Goal: Task Accomplishment & Management: Manage account settings

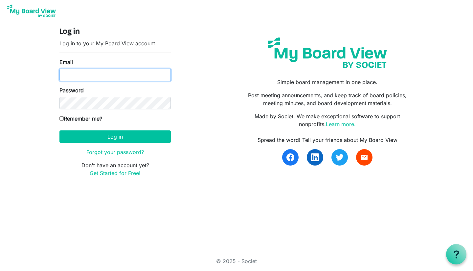
type input "[PERSON_NAME][EMAIL_ADDRESS][DOMAIN_NAME]"
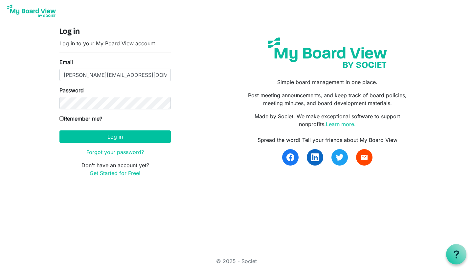
click at [62, 119] on input "Remember me?" at bounding box center [61, 118] width 4 height 4
checkbox input "true"
click at [86, 136] on button "Log in" at bounding box center [114, 136] width 111 height 12
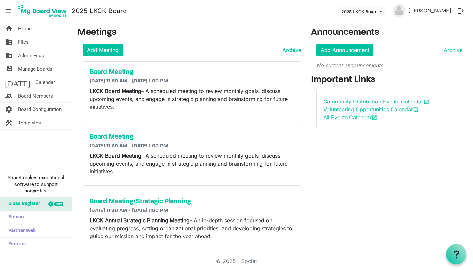
click at [33, 44] on link "folder_shared Files" at bounding box center [36, 41] width 72 height 13
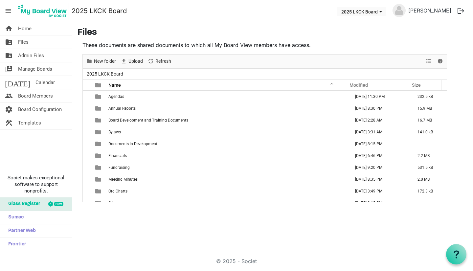
click at [111, 168] on span "Fundraising" at bounding box center [118, 167] width 21 height 5
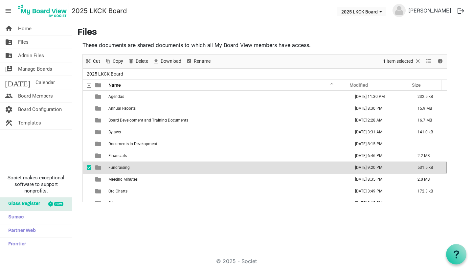
click at [111, 168] on span "Fundraising" at bounding box center [118, 167] width 21 height 5
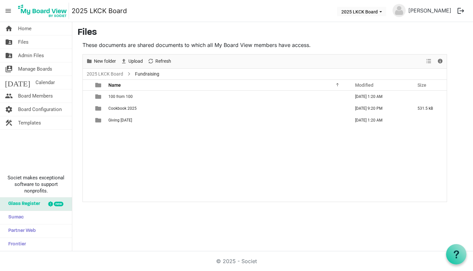
click at [113, 110] on span "Cookbook 2025" at bounding box center [122, 108] width 28 height 5
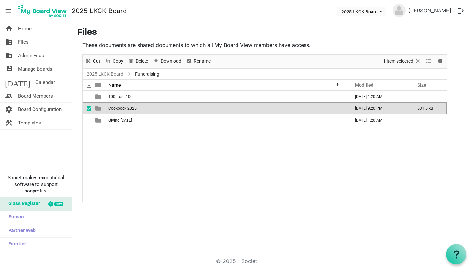
click at [113, 110] on span "Cookbook 2025" at bounding box center [122, 108] width 28 height 5
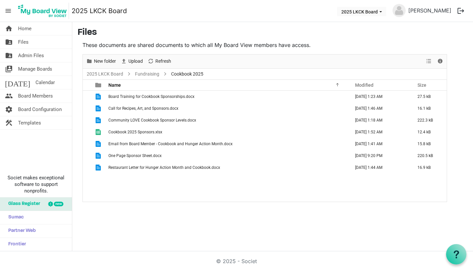
click at [119, 135] on td "Cookbook 2025 Sponsors.xlsx" at bounding box center [227, 132] width 242 height 12
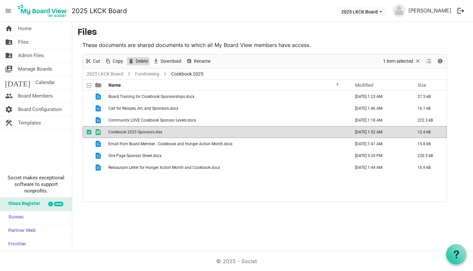
click at [142, 60] on span "Delete" at bounding box center [142, 61] width 14 height 8
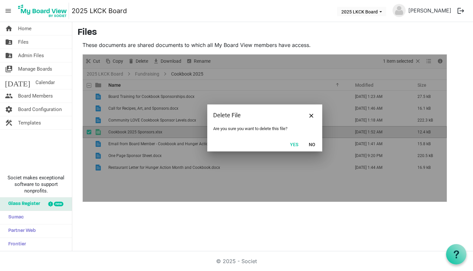
click at [293, 143] on button "Yes" at bounding box center [294, 143] width 17 height 9
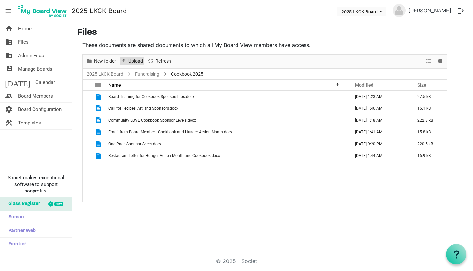
click at [134, 60] on span "Upload" at bounding box center [136, 61] width 16 height 8
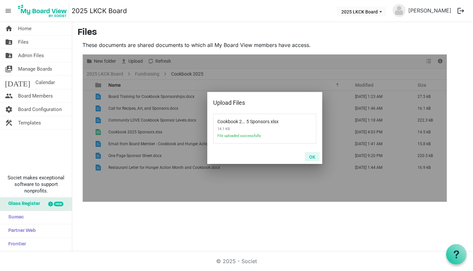
click at [313, 156] on button "OK" at bounding box center [312, 156] width 15 height 9
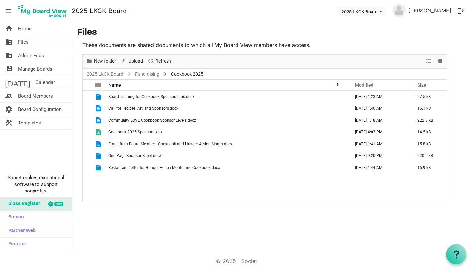
click at [42, 96] on span "Board Members" at bounding box center [35, 95] width 35 height 13
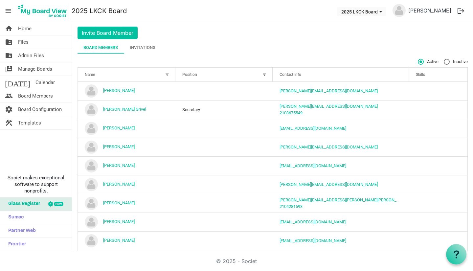
scroll to position [11, 0]
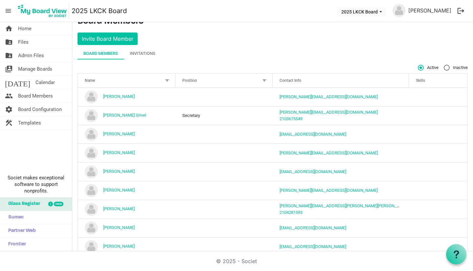
click at [139, 54] on div "Invitations" at bounding box center [143, 53] width 26 height 7
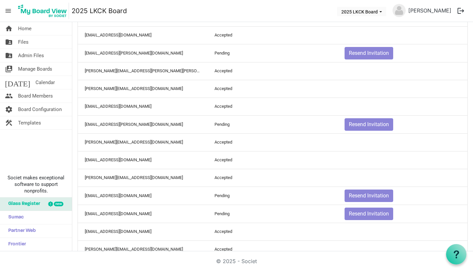
scroll to position [117, 0]
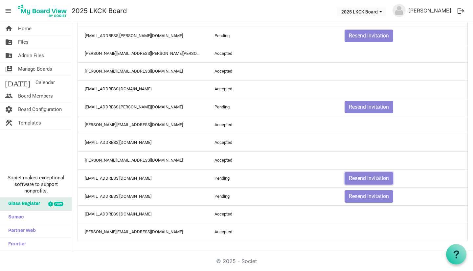
click at [383, 175] on button "Resend Invitation" at bounding box center [368, 178] width 49 height 12
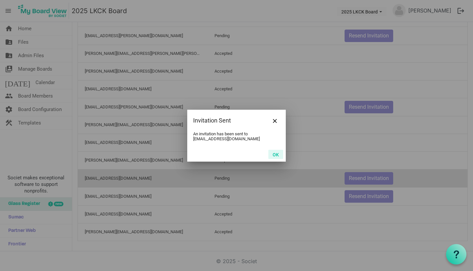
click at [277, 153] on button "OK" at bounding box center [275, 154] width 15 height 9
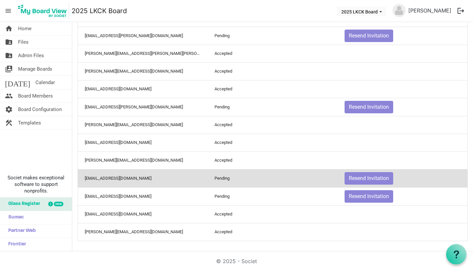
click at [115, 196] on td "omikneupper@gmail.com" at bounding box center [143, 196] width 130 height 18
